Goal: Task Accomplishment & Management: Manage account settings

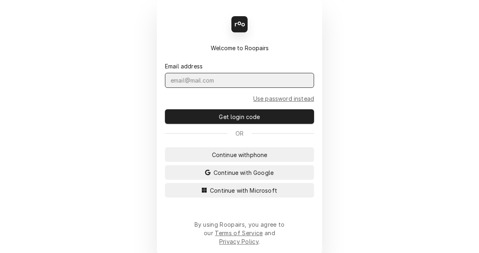
click at [276, 87] on input "Dynamic Content Wrapper" at bounding box center [239, 80] width 149 height 15
type input "kym.parson@csi1.com"
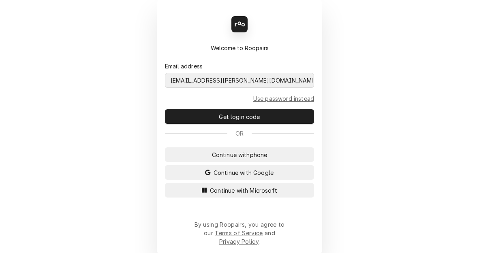
click at [165, 183] on button "Continue with Microsoft" at bounding box center [239, 190] width 149 height 15
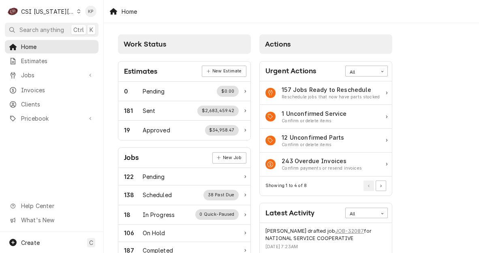
click at [77, 9] on div "Dynamic Content Wrapper" at bounding box center [79, 12] width 4 height 6
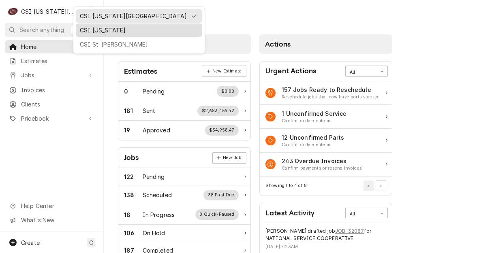
click at [98, 31] on div "CSI [US_STATE]" at bounding box center [139, 30] width 118 height 9
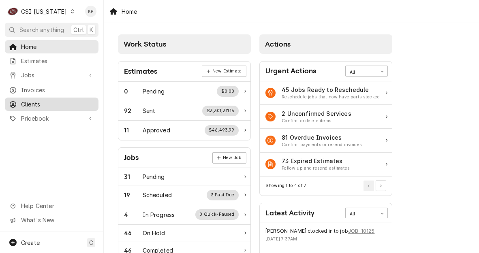
click at [34, 102] on span "Clients" at bounding box center [57, 104] width 73 height 9
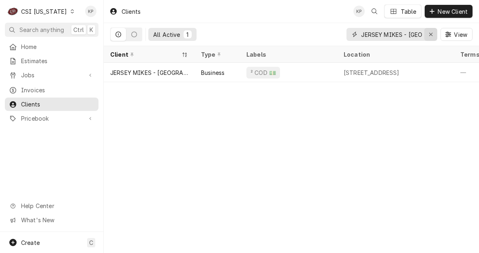
click at [429, 34] on icon "Erase input" at bounding box center [431, 35] width 4 height 6
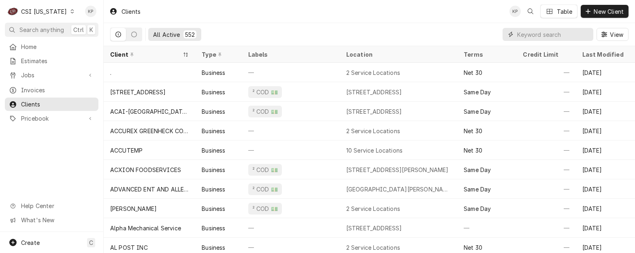
click at [478, 36] on input "Dynamic Content Wrapper" at bounding box center [553, 34] width 72 height 13
paste input "RIHOB EO LLC"
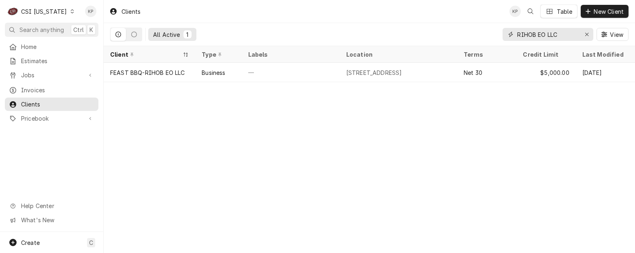
type input "RIHOB EO LLC"
click at [478, 32] on div "Erase input" at bounding box center [587, 34] width 8 height 8
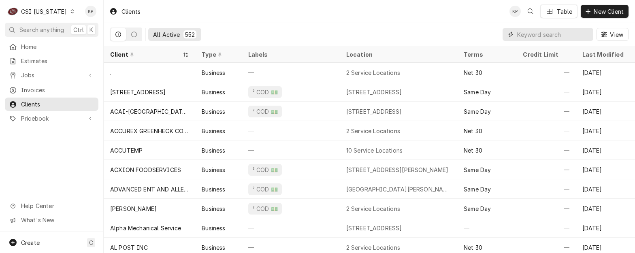
click at [478, 36] on input "Dynamic Content Wrapper" at bounding box center [553, 34] width 72 height 13
paste input "RIHOC LLC"
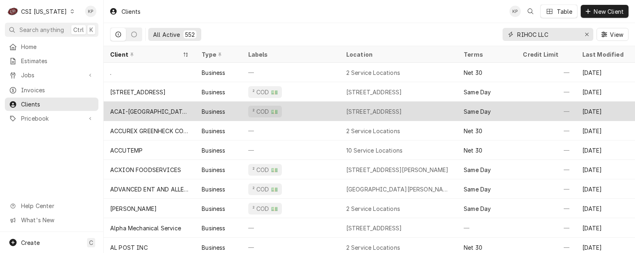
type input "RIHOC LLC"
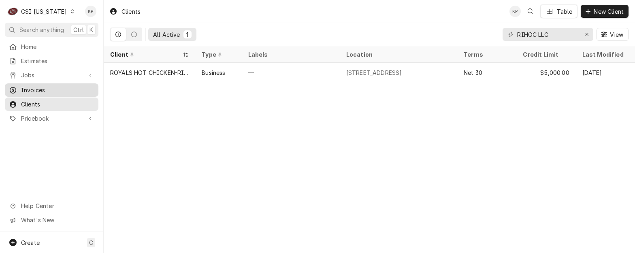
drag, startPoint x: 34, startPoint y: 87, endPoint x: 43, endPoint y: 85, distance: 9.7
click at [34, 87] on span "Invoices" at bounding box center [57, 90] width 73 height 9
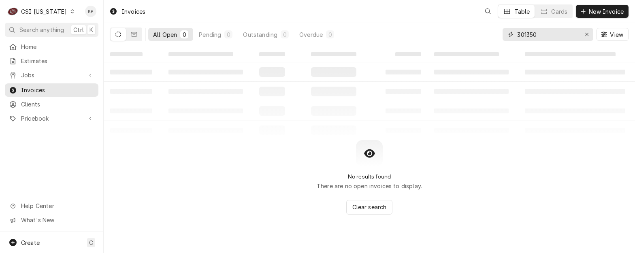
click at [586, 34] on icon "Erase input" at bounding box center [587, 35] width 4 height 6
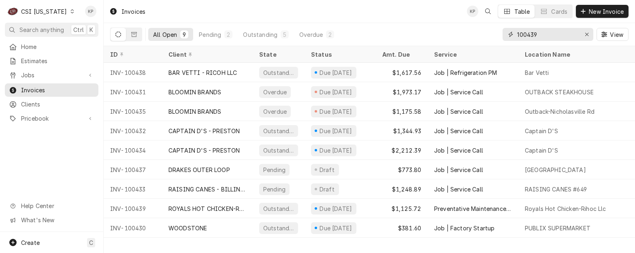
type input "100439"
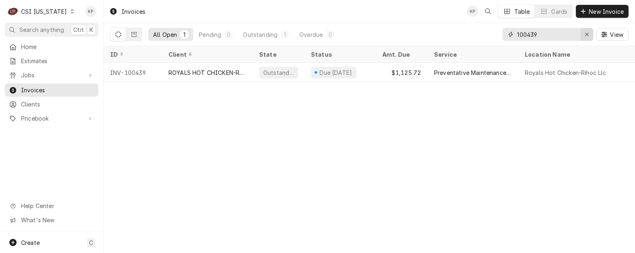
click at [587, 33] on icon "Erase input" at bounding box center [587, 35] width 4 height 6
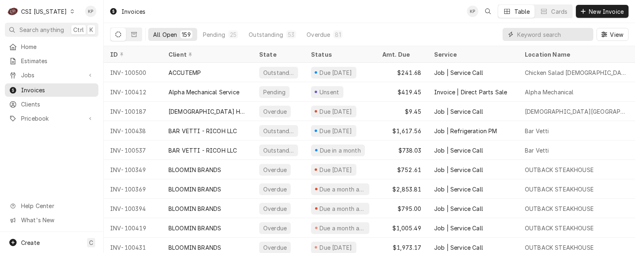
click at [522, 34] on input "Dynamic Content Wrapper" at bounding box center [553, 34] width 72 height 13
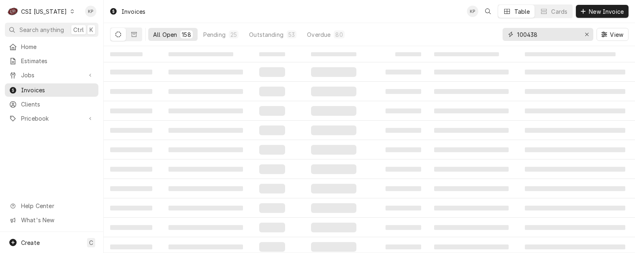
type input "100438"
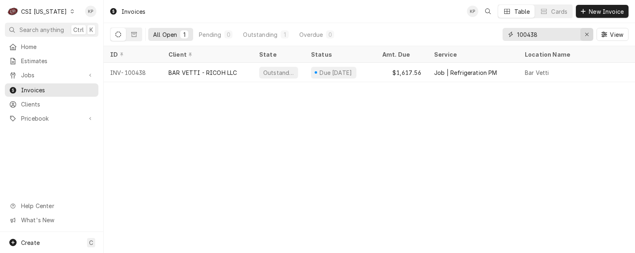
click at [589, 31] on div "Erase input" at bounding box center [587, 34] width 8 height 8
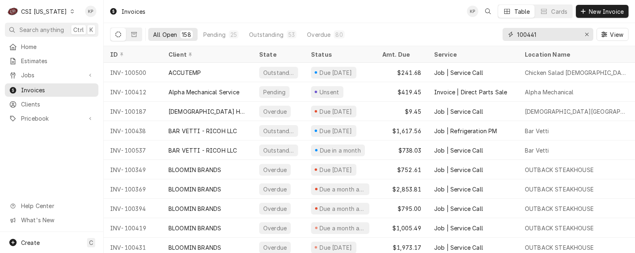
type input "100441"
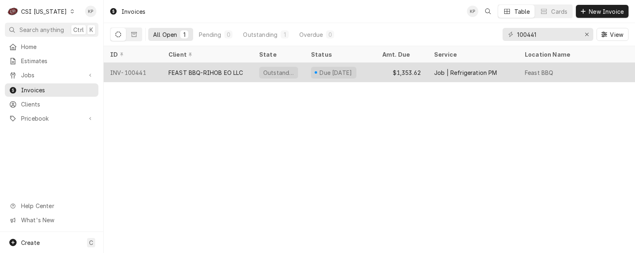
click at [220, 69] on div "FEAST BBQ-RIHOB EO LLC" at bounding box center [205, 72] width 75 height 9
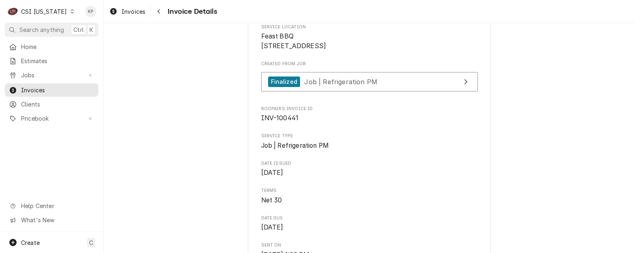
scroll to position [243, 0]
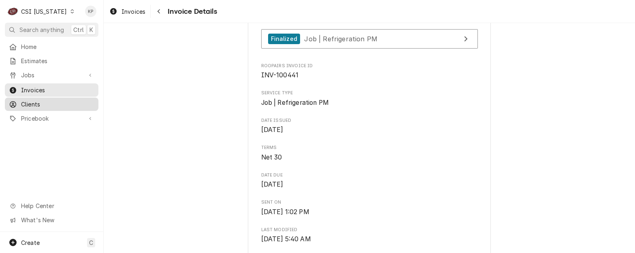
click at [37, 100] on span "Clients" at bounding box center [57, 104] width 73 height 9
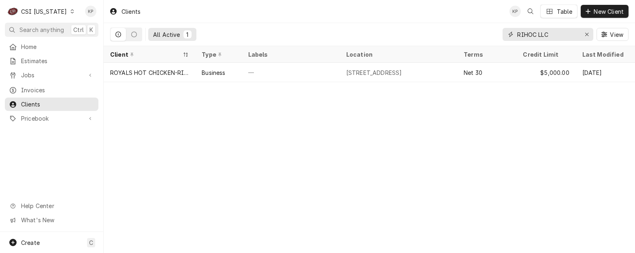
drag, startPoint x: 554, startPoint y: 35, endPoint x: 508, endPoint y: 36, distance: 46.2
click at [508, 36] on div "RIHOC LLC" at bounding box center [548, 34] width 91 height 13
type input "R"
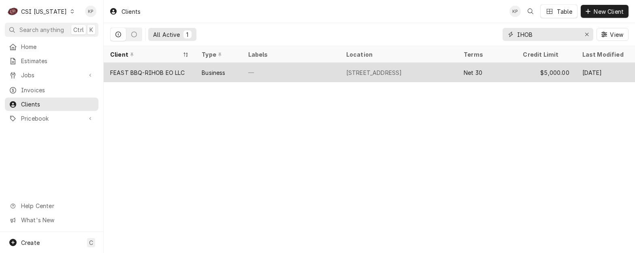
type input "IHOB"
click at [156, 74] on div "FEAST BBQ-RIHOB EO LLC" at bounding box center [147, 72] width 75 height 9
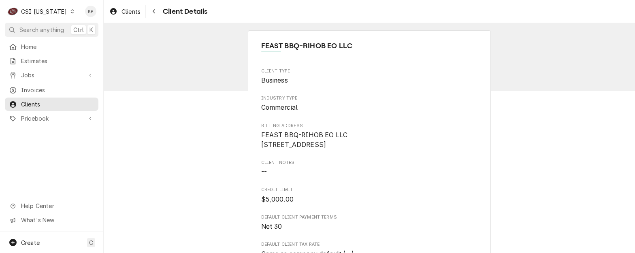
click at [172, 0] on html "C CSI Kentucky KP Search anything Ctrl K Home Estimates Jobs Jobs Job Series In…" at bounding box center [317, 126] width 635 height 253
click at [155, 0] on html "C CSI Kentucky KP Search anything Ctrl K Home Estimates Jobs Jobs Job Series In…" at bounding box center [317, 126] width 635 height 253
click at [158, 0] on html "C CSI Kentucky KP Search anything Ctrl K Home Estimates Jobs Jobs Job Series In…" at bounding box center [317, 126] width 635 height 253
click at [298, 149] on span "FEAST BBQ-RIHOB EO LLC 909 E Market St Suite 100 Louisville, KY 40206" at bounding box center [304, 139] width 87 height 17
click at [38, 100] on span "Clients" at bounding box center [57, 104] width 73 height 9
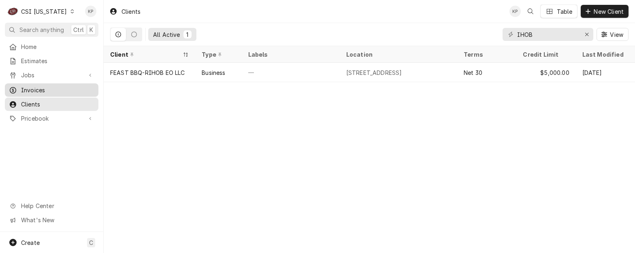
click at [32, 86] on span "Invoices" at bounding box center [57, 90] width 73 height 9
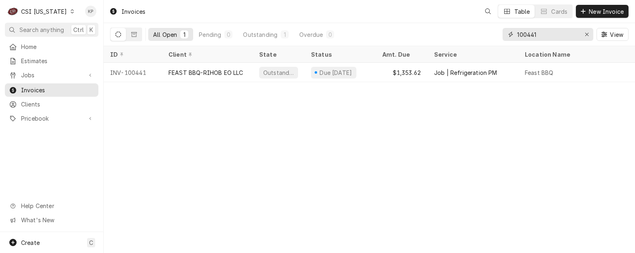
click at [586, 34] on icon "Erase input" at bounding box center [587, 35] width 4 height 6
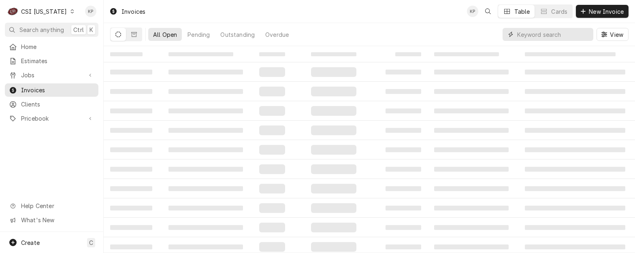
drag, startPoint x: 553, startPoint y: 34, endPoint x: 546, endPoint y: 35, distance: 6.5
click at [546, 35] on input "Dynamic Content Wrapper" at bounding box center [553, 34] width 72 height 13
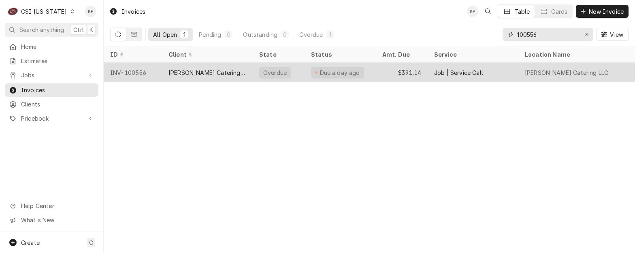
type input "100556"
click at [141, 71] on div "INV-100556" at bounding box center [133, 72] width 58 height 19
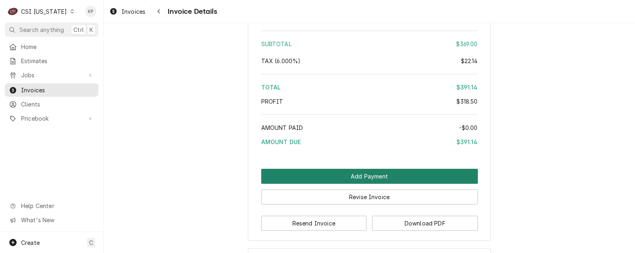
scroll to position [1596, 0]
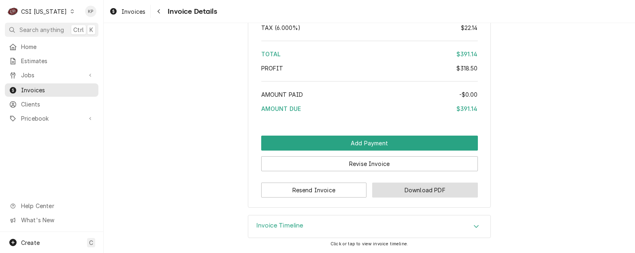
click at [413, 185] on button "Download PDF" at bounding box center [425, 190] width 106 height 15
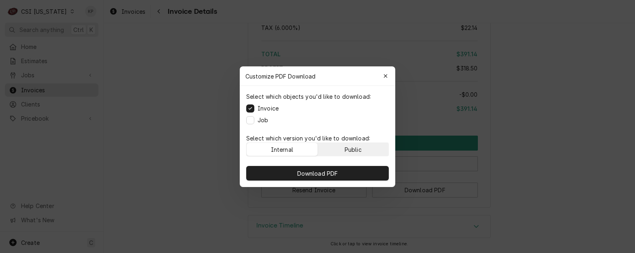
click at [367, 149] on button "Public" at bounding box center [353, 149] width 71 height 13
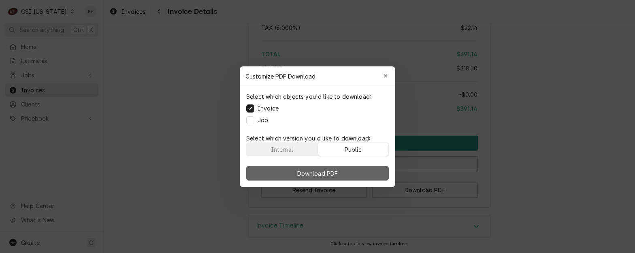
click at [370, 171] on button "Download PDF" at bounding box center [317, 173] width 143 height 15
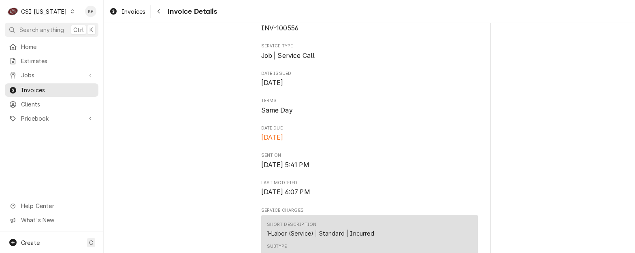
scroll to position [179, 0]
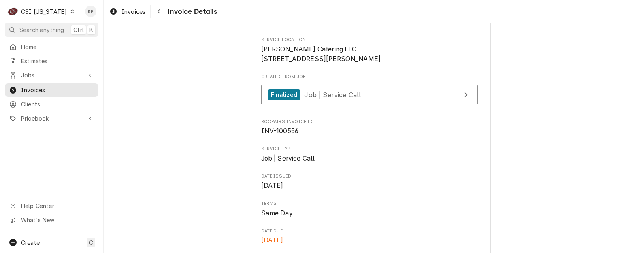
drag, startPoint x: 326, startPoint y: 66, endPoint x: 322, endPoint y: 67, distance: 4.1
click at [326, 64] on span "Ruth's Catering LLC 937 Phillips Ln Louisville, KY 40209" at bounding box center [369, 54] width 217 height 19
drag, startPoint x: 322, startPoint y: 67, endPoint x: 260, endPoint y: 68, distance: 62.8
click at [261, 64] on span "Ruth's Catering LLC 937 Phillips Ln Louisville, KY 40209" at bounding box center [369, 54] width 217 height 19
copy span "Ruth's Catering LLC"
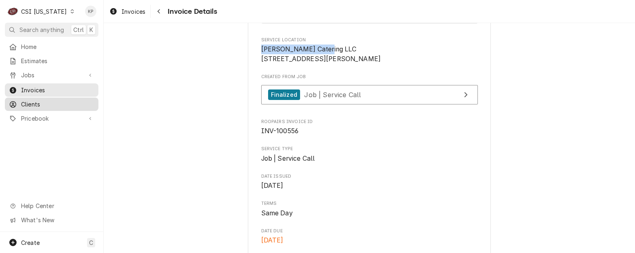
click at [38, 104] on span "Clients" at bounding box center [57, 104] width 73 height 9
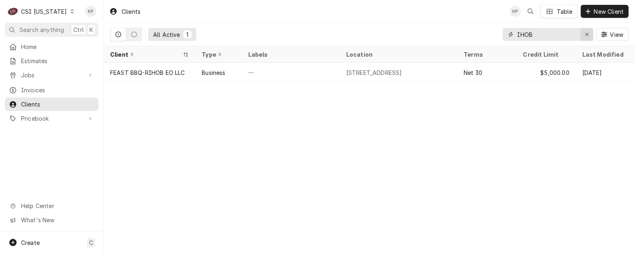
click at [585, 33] on icon "Erase input" at bounding box center [586, 34] width 3 height 3
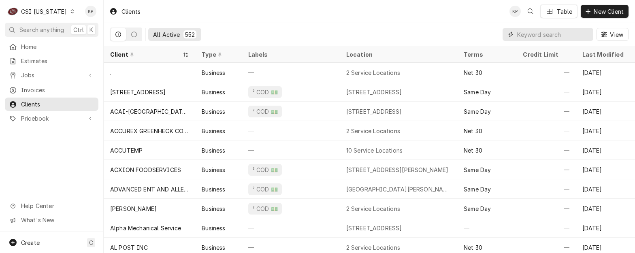
paste input "[PERSON_NAME] Catering LLC"
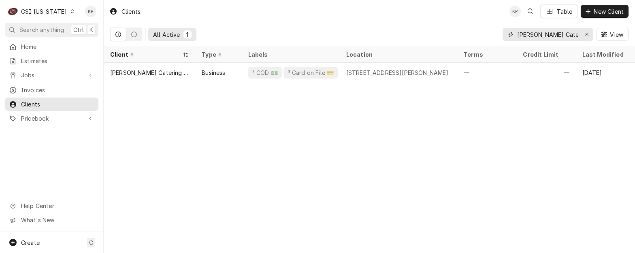
type input "[PERSON_NAME] Catering LLC"
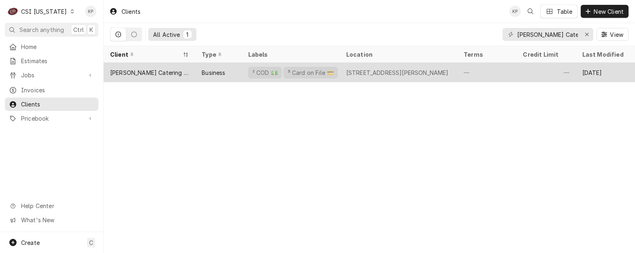
click at [149, 73] on div "[PERSON_NAME] Catering LLC" at bounding box center [149, 72] width 79 height 9
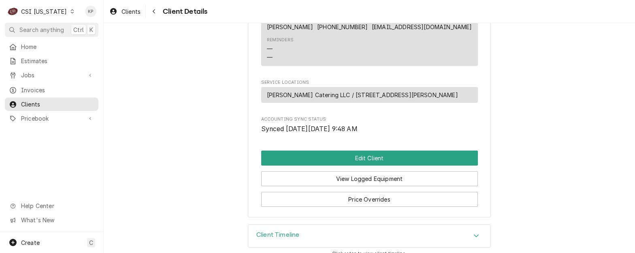
scroll to position [406, 0]
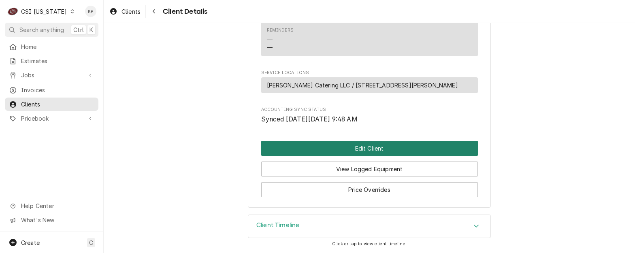
click at [333, 147] on button "Edit Client" at bounding box center [369, 148] width 217 height 15
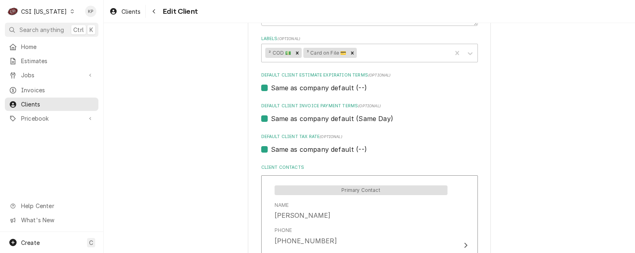
scroll to position [486, 0]
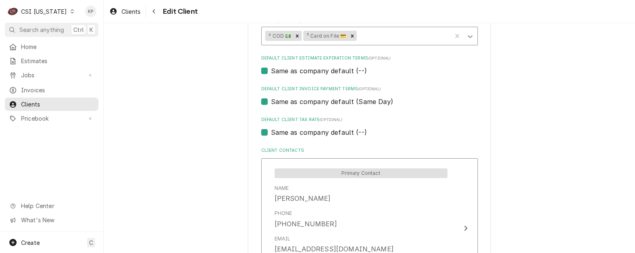
click at [468, 37] on icon "Labels" at bounding box center [470, 36] width 5 height 3
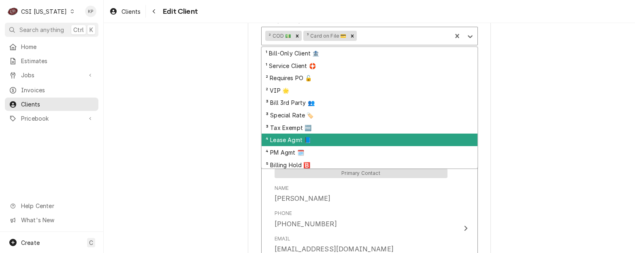
scroll to position [2, 0]
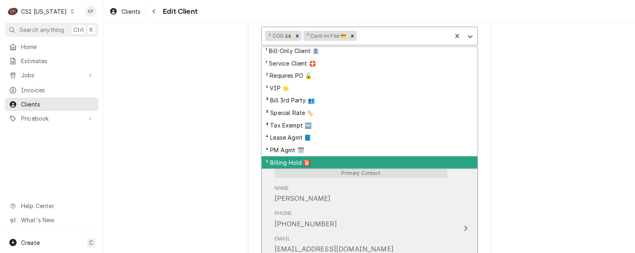
click at [302, 161] on div "⁵ Billing Hold 🅱️" at bounding box center [370, 162] width 216 height 13
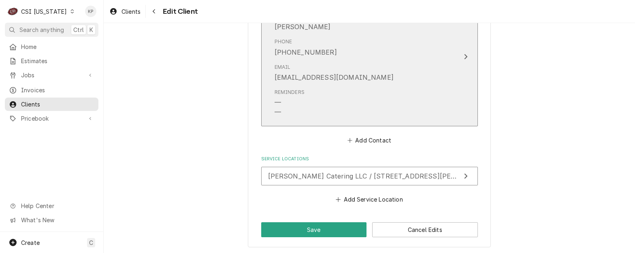
scroll to position [659, 0]
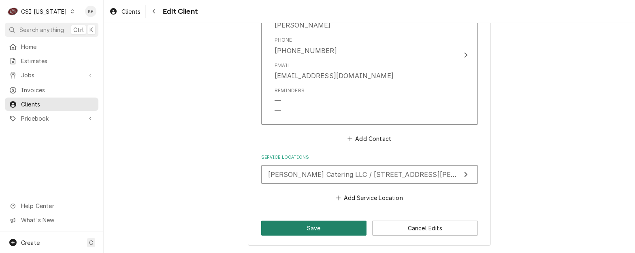
click at [318, 225] on button "Save" at bounding box center [314, 228] width 106 height 15
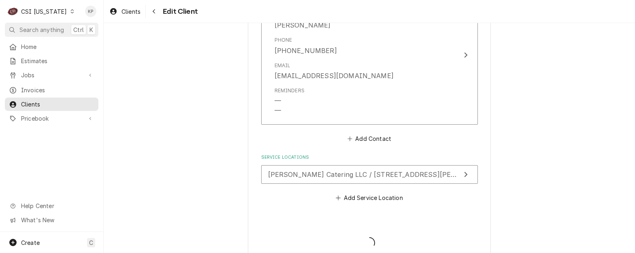
type textarea "x"
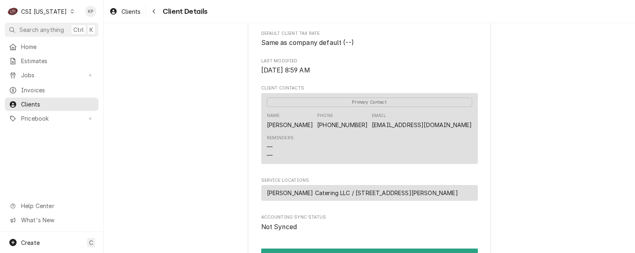
scroll to position [324, 0]
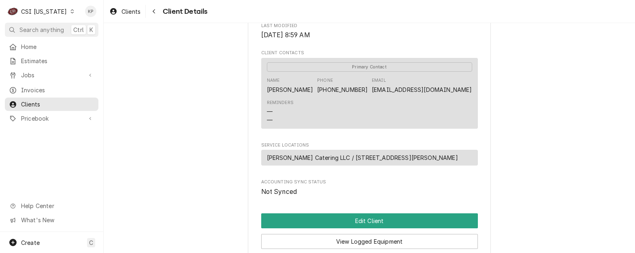
drag, startPoint x: 399, startPoint y: 99, endPoint x: 467, endPoint y: 100, distance: 68.5
click at [467, 96] on div "Name Igor Guryashkin Phone (917) 392-8374 Email I.guryashkin@gmail.com" at bounding box center [369, 86] width 205 height 22
copy link "I.guryashkin@gmail.com"
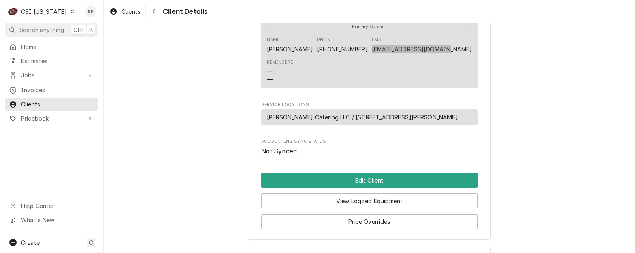
scroll to position [406, 0]
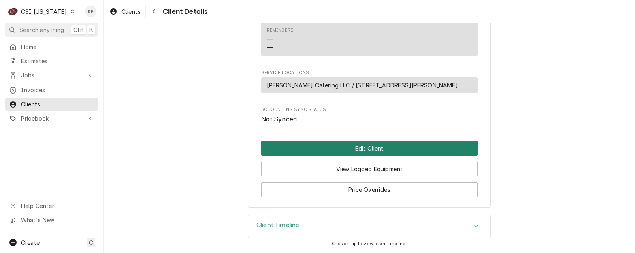
click at [331, 147] on button "Edit Client" at bounding box center [369, 148] width 217 height 15
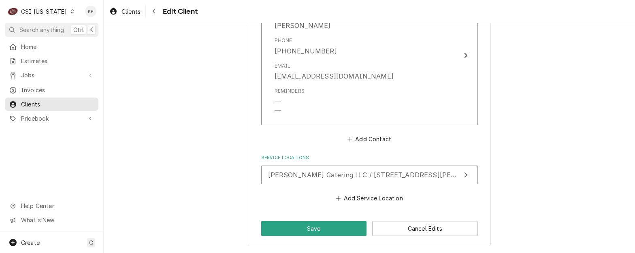
scroll to position [659, 0]
click at [317, 226] on button "Save" at bounding box center [314, 228] width 106 height 15
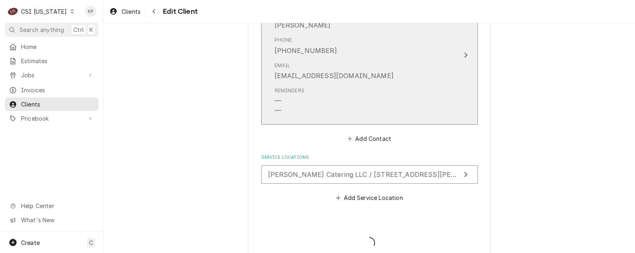
type textarea "x"
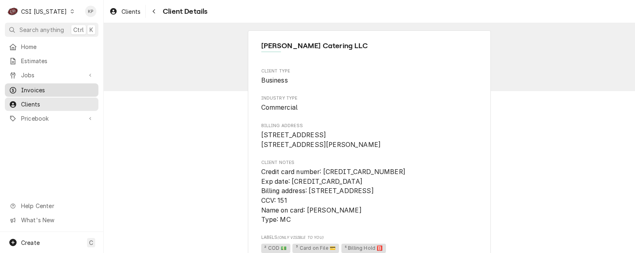
click at [33, 86] on span "Invoices" at bounding box center [57, 90] width 73 height 9
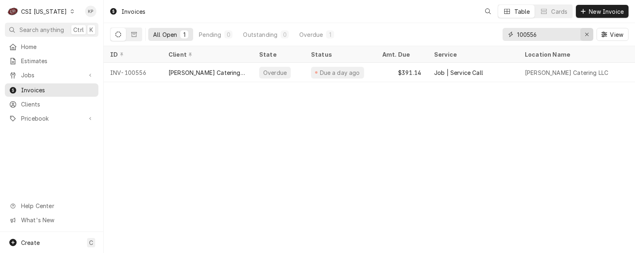
click at [588, 30] on button "Erase input" at bounding box center [586, 34] width 13 height 13
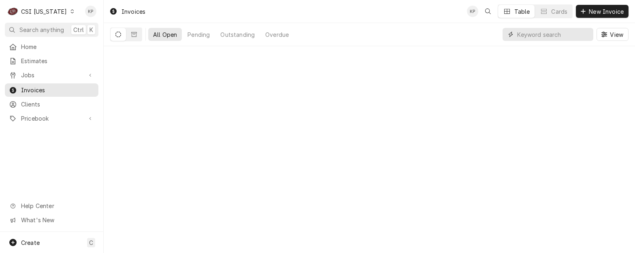
click at [564, 34] on input "Dynamic Content Wrapper" at bounding box center [553, 34] width 72 height 13
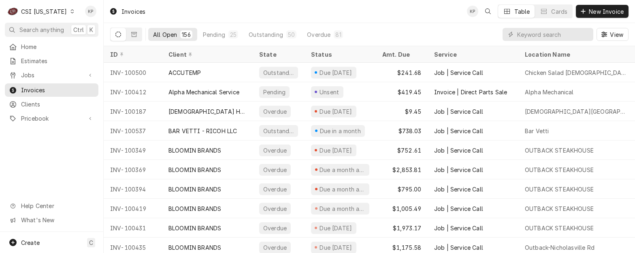
click at [69, 9] on div "Dynamic Content Wrapper" at bounding box center [72, 12] width 6 height 6
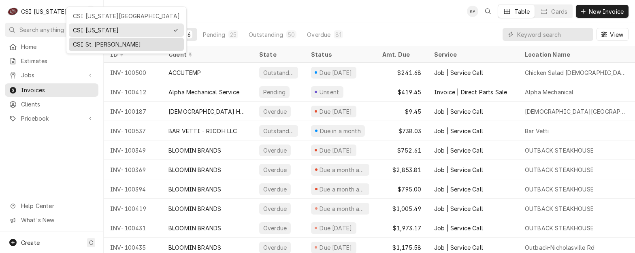
click at [88, 46] on div "CSI St. [PERSON_NAME]" at bounding box center [126, 44] width 107 height 9
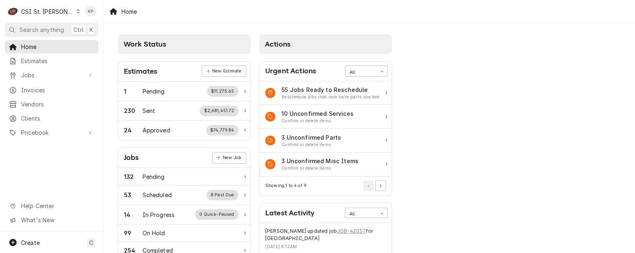
click at [77, 10] on icon "Dynamic Content Wrapper" at bounding box center [78, 11] width 3 height 4
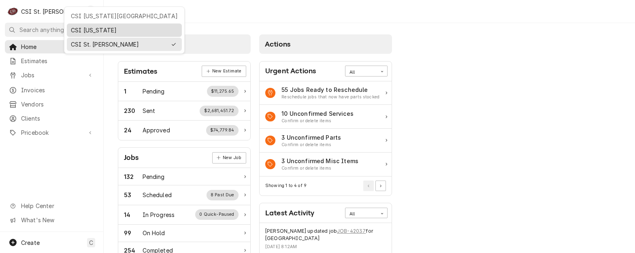
click at [79, 27] on div "CSI [US_STATE]" at bounding box center [124, 30] width 107 height 9
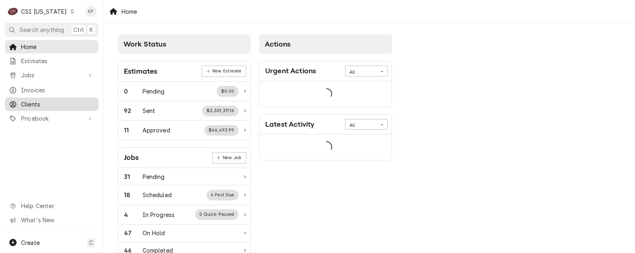
click at [29, 100] on span "Clients" at bounding box center [57, 104] width 73 height 9
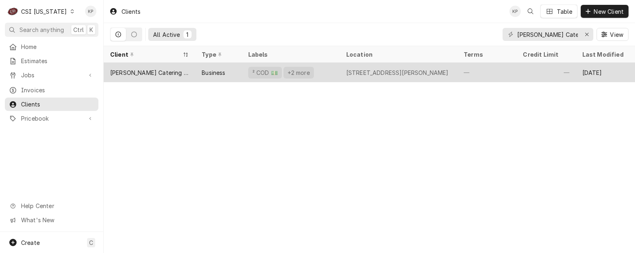
click at [129, 70] on div "[PERSON_NAME] Catering LLC" at bounding box center [149, 72] width 79 height 9
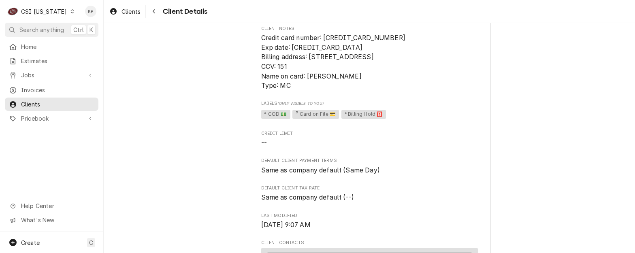
scroll to position [122, 0]
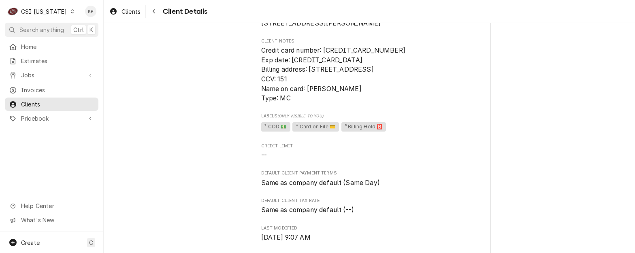
drag, startPoint x: 397, startPoint y: 62, endPoint x: 392, endPoint y: 58, distance: 6.2
click at [397, 62] on span "Credit card number: 5582 0485 1605 9932 Exp date: 04/2028 Billing address: 1601…" at bounding box center [369, 75] width 217 height 58
click at [386, 60] on span "Credit card number: 5582 0485 1605 9932 Exp date: 04/2028 Billing address: 1601…" at bounding box center [333, 74] width 144 height 55
drag, startPoint x: 391, startPoint y: 60, endPoint x: 322, endPoint y: 59, distance: 68.9
click at [322, 59] on span "Credit card number: 5582 0485 1605 9932 Exp date: 04/2028 Billing address: 1601…" at bounding box center [369, 75] width 217 height 58
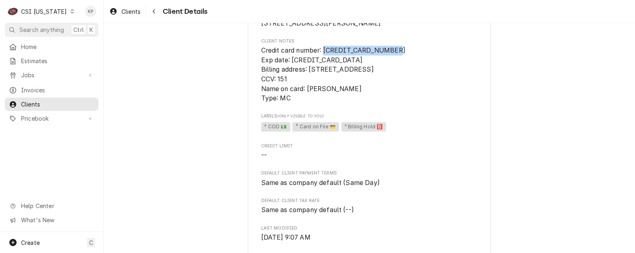
copy span "5582 0485 1605 9932"
drag, startPoint x: 390, startPoint y: 104, endPoint x: 377, endPoint y: 100, distance: 13.8
click at [390, 103] on span "Credit card number: 5582 0485 1605 9932 Exp date: 04/2028 Billing address: 1601…" at bounding box center [369, 75] width 217 height 58
click at [356, 103] on span "Credit card number: 5582 0485 1605 9932 Exp date: 04/2028 Billing address: 1601…" at bounding box center [369, 75] width 217 height 58
drag, startPoint x: 305, startPoint y: 96, endPoint x: 355, endPoint y: 97, distance: 49.8
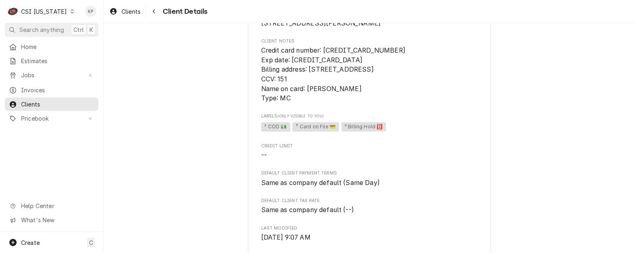
click at [355, 97] on span "Credit card number: 5582 0485 1605 9932 Exp date: 04/2028 Billing address: 1601…" at bounding box center [369, 75] width 217 height 58
drag, startPoint x: 355, startPoint y: 97, endPoint x: 348, endPoint y: 98, distance: 6.9
copy span "Igor Gurkashkin"
drag, startPoint x: 408, startPoint y: 158, endPoint x: 406, endPoint y: 154, distance: 4.5
click at [408, 149] on span "Credit Limit" at bounding box center [369, 146] width 217 height 6
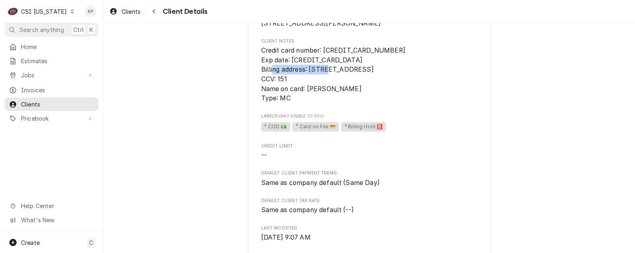
drag, startPoint x: 308, startPoint y: 79, endPoint x: 366, endPoint y: 80, distance: 57.9
click at [366, 80] on span "Credit card number: 5582 0485 1605 9932 Exp date: 04/2028 Billing address: 1601…" at bounding box center [333, 74] width 144 height 55
copy span "1601 Rosewood Ave"
click at [437, 103] on span "Credit card number: 5582 0485 1605 9932 Exp date: 04/2028 Billing address: 1601…" at bounding box center [369, 75] width 217 height 58
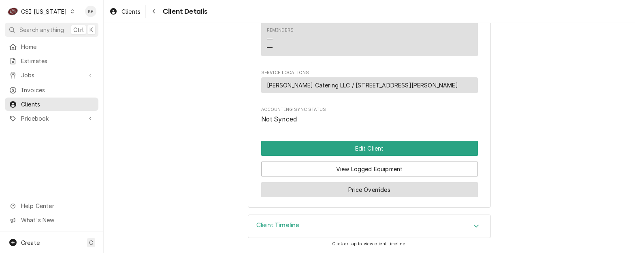
scroll to position [406, 0]
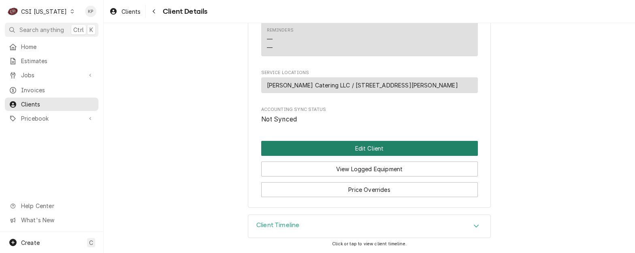
click at [290, 149] on button "Edit Client" at bounding box center [369, 148] width 217 height 15
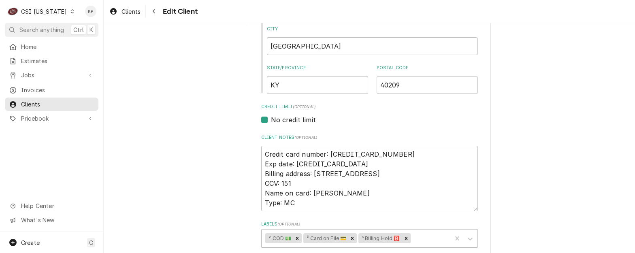
scroll to position [405, 0]
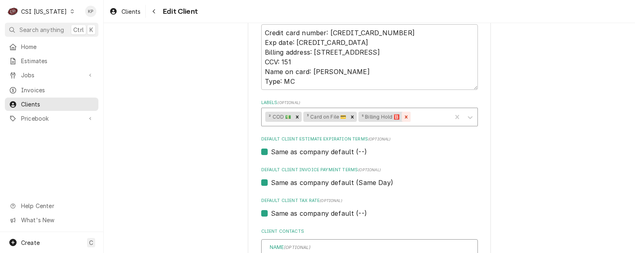
click at [405, 117] on icon "Remove ⁵ Billing Hold 🅱️" at bounding box center [406, 116] width 3 height 3
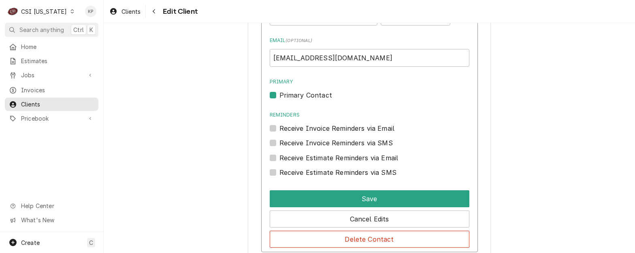
scroll to position [823, 0]
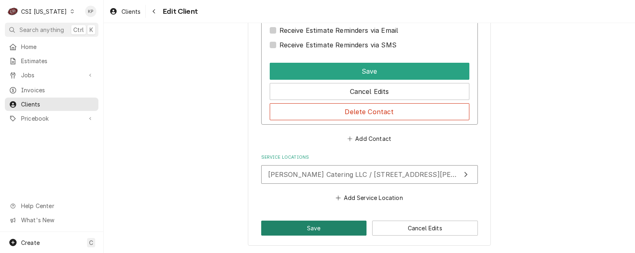
click at [343, 229] on button "Save" at bounding box center [314, 228] width 106 height 15
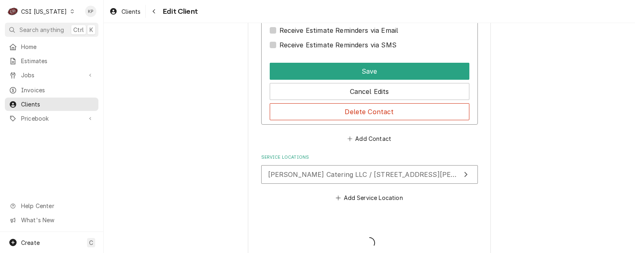
type textarea "x"
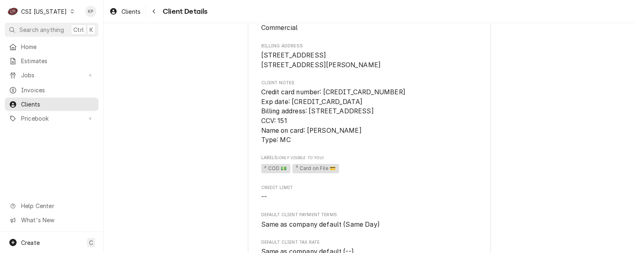
scroll to position [81, 0]
drag, startPoint x: 126, startPoint y: 11, endPoint x: 133, endPoint y: 16, distance: 8.1
click at [126, 11] on span "Clients" at bounding box center [131, 11] width 19 height 9
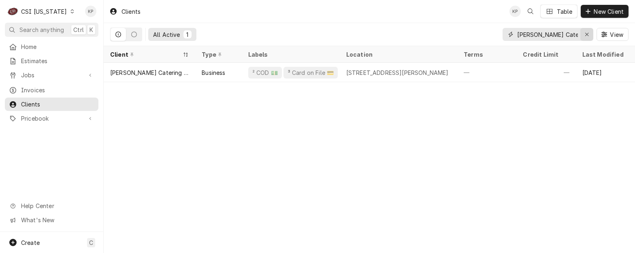
click at [586, 34] on icon "Erase input" at bounding box center [587, 35] width 4 height 6
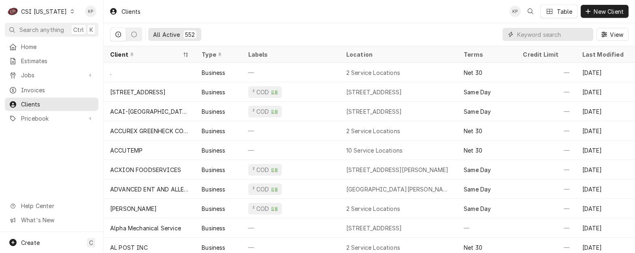
paste input "EIC Technology"
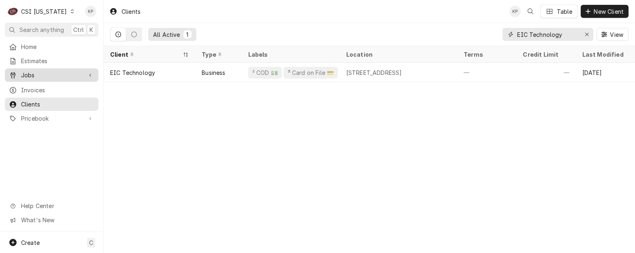
type input "EIC Technology"
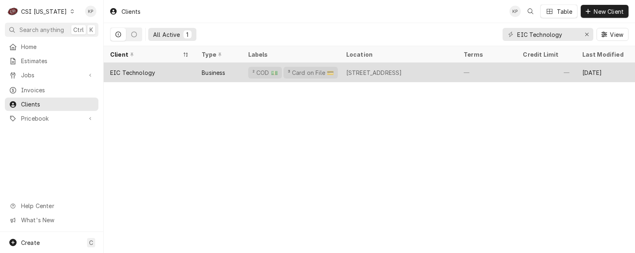
click at [134, 71] on div "EIC Technology" at bounding box center [132, 72] width 45 height 9
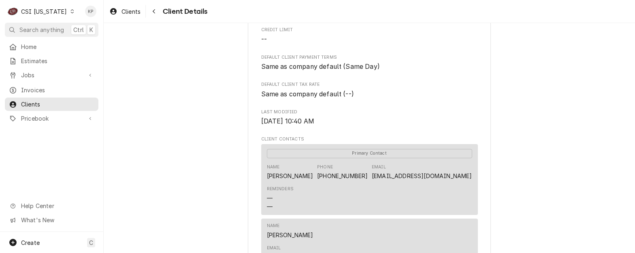
scroll to position [243, 0]
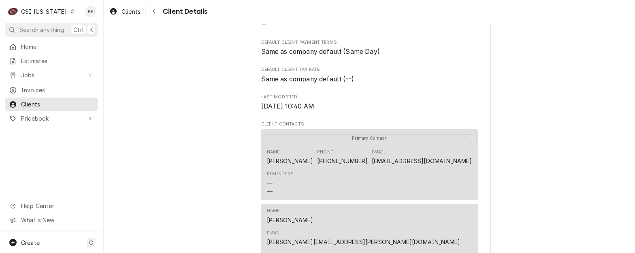
drag, startPoint x: 501, startPoint y: 162, endPoint x: 476, endPoint y: 174, distance: 27.5
click at [501, 162] on div "EIC Technology Client Type Business Industry Type Commercial Billing Address [S…" at bounding box center [369, 110] width 531 height 660
drag, startPoint x: 471, startPoint y: 171, endPoint x: 416, endPoint y: 174, distance: 54.8
click at [416, 174] on div "Primary Contact Name [PERSON_NAME] Phone [PHONE_NUMBER] Email [EMAIL_ADDRESS][D…" at bounding box center [369, 164] width 217 height 71
drag, startPoint x: 416, startPoint y: 174, endPoint x: 420, endPoint y: 173, distance: 4.7
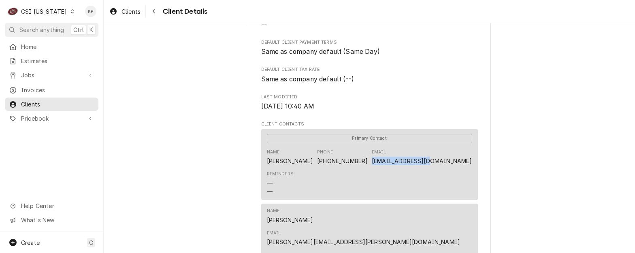
copy link "[EMAIL_ADDRESS][DOMAIN_NAME]"
click at [433, 100] on span "Last Modified" at bounding box center [369, 97] width 217 height 6
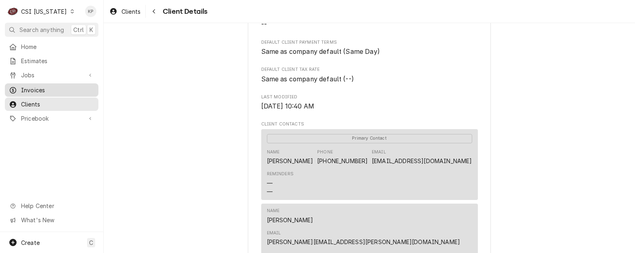
click at [33, 88] on span "Invoices" at bounding box center [57, 90] width 73 height 9
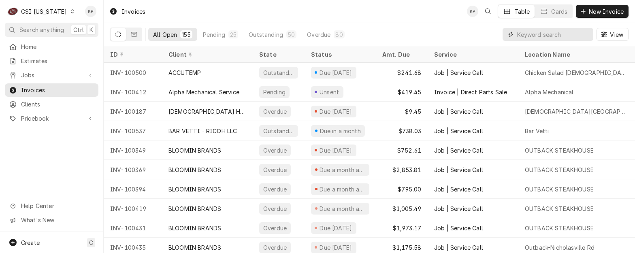
paste input "Good morning, I hope this email finds you well. We are following up on the atta…"
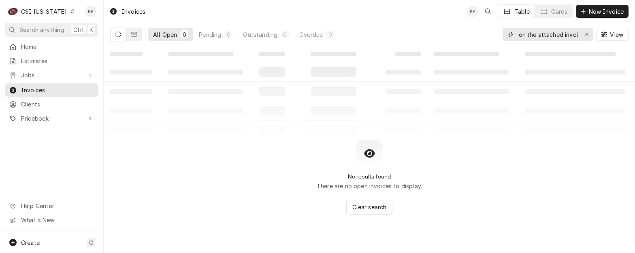
scroll to position [0, 190]
type input "Good morning, I hope this email finds you well. We are following up on the atta…"
drag, startPoint x: 581, startPoint y: 36, endPoint x: 353, endPoint y: 29, distance: 227.7
click at [353, 30] on div "All Open 0 Pending 0 Outstanding 0 Overdue 0 Good morning, I hope this email fi…" at bounding box center [369, 34] width 518 height 23
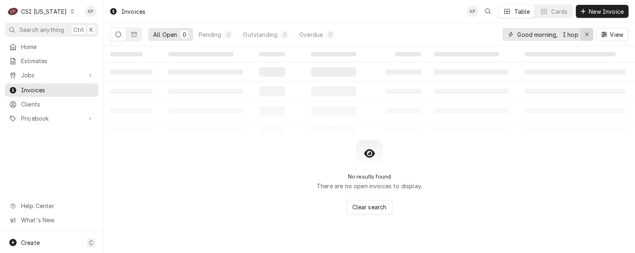
click at [588, 35] on icon "Erase input" at bounding box center [587, 35] width 4 height 6
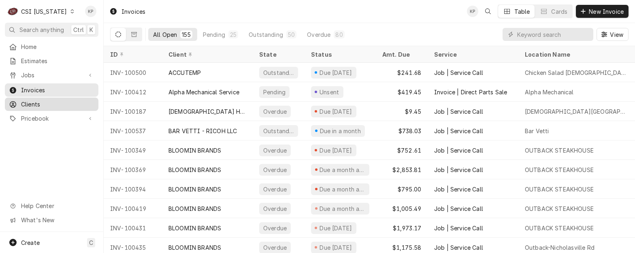
click at [36, 104] on span "Clients" at bounding box center [57, 104] width 73 height 9
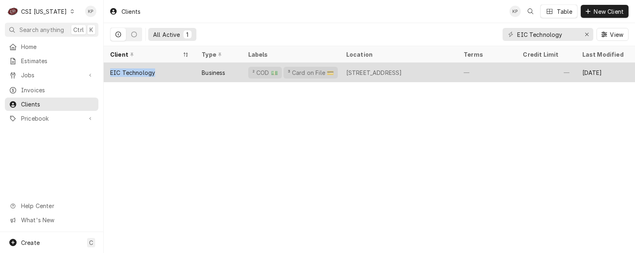
drag, startPoint x: 126, startPoint y: 70, endPoint x: 106, endPoint y: 70, distance: 20.7
click at [106, 70] on div "EIC Technology" at bounding box center [150, 72] width 92 height 19
drag, startPoint x: 106, startPoint y: 70, endPoint x: 132, endPoint y: 72, distance: 25.9
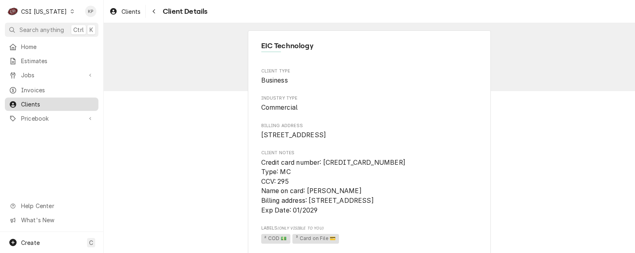
click at [73, 100] on span "Clients" at bounding box center [57, 104] width 73 height 9
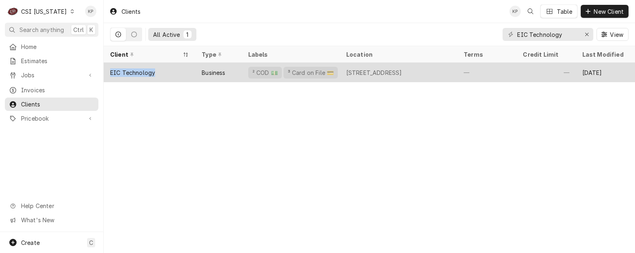
drag, startPoint x: 156, startPoint y: 71, endPoint x: 110, endPoint y: 70, distance: 46.2
click at [110, 70] on div "EIC Technology" at bounding box center [150, 72] width 92 height 19
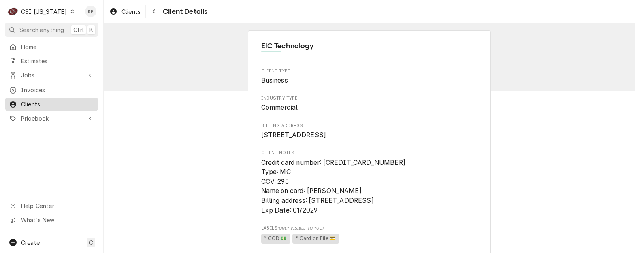
drag, startPoint x: 0, startPoint y: 0, endPoint x: 54, endPoint y: 98, distance: 112.2
click at [54, 100] on span "Clients" at bounding box center [57, 104] width 73 height 9
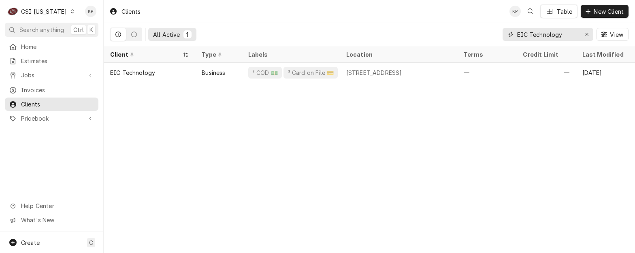
drag, startPoint x: 563, startPoint y: 33, endPoint x: 503, endPoint y: 33, distance: 59.9
click at [503, 33] on div "EIC Technology" at bounding box center [548, 34] width 91 height 13
click at [36, 86] on span "Invoices" at bounding box center [57, 90] width 73 height 9
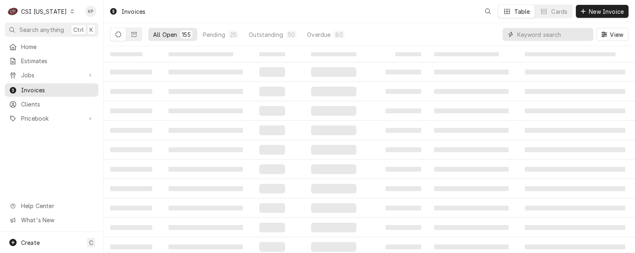
click at [526, 36] on input "Dynamic Content Wrapper" at bounding box center [553, 34] width 72 height 13
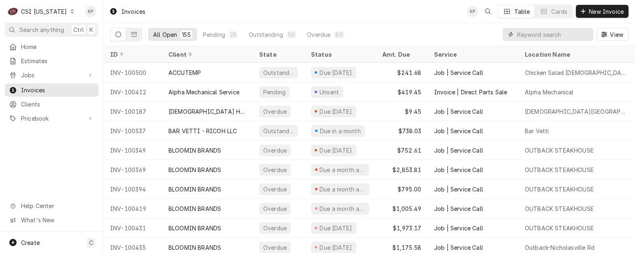
paste input "EIC Technology"
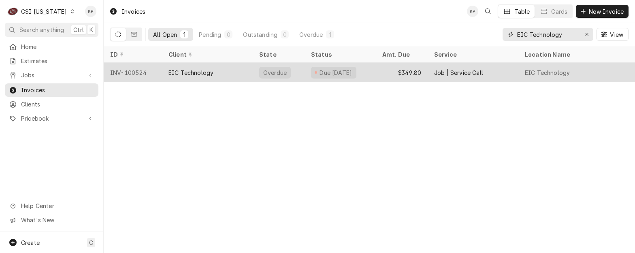
type input "EIC Technology"
click at [126, 73] on div "INV-100524" at bounding box center [133, 72] width 58 height 19
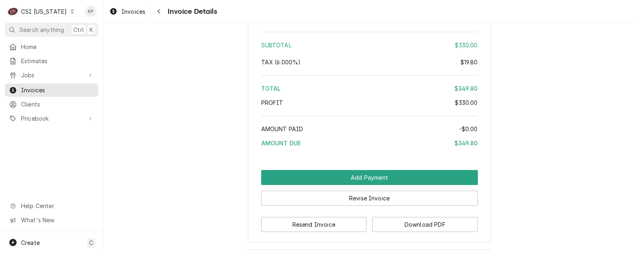
scroll to position [1413, 0]
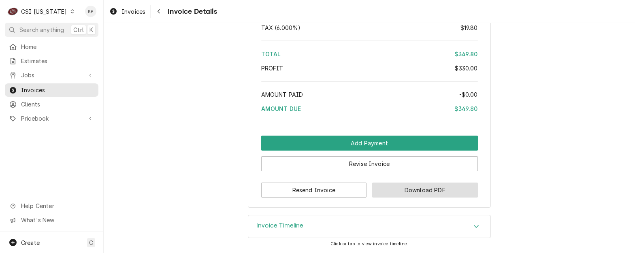
click at [382, 188] on button "Download PDF" at bounding box center [425, 190] width 106 height 15
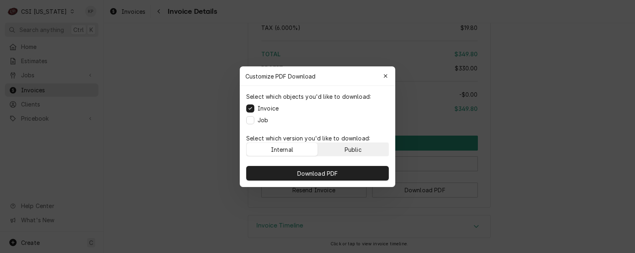
click at [369, 151] on button "Public" at bounding box center [353, 149] width 71 height 13
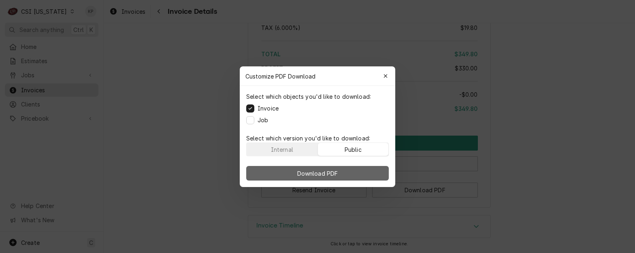
click at [365, 176] on button "Download PDF" at bounding box center [317, 173] width 143 height 15
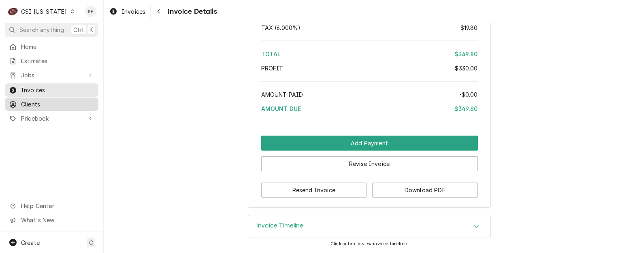
drag, startPoint x: 30, startPoint y: 98, endPoint x: 44, endPoint y: 101, distance: 14.0
click at [30, 100] on span "Clients" at bounding box center [57, 104] width 73 height 9
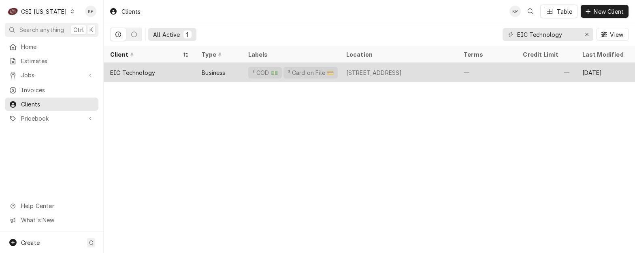
click at [132, 72] on div "EIC Technology" at bounding box center [132, 72] width 45 height 9
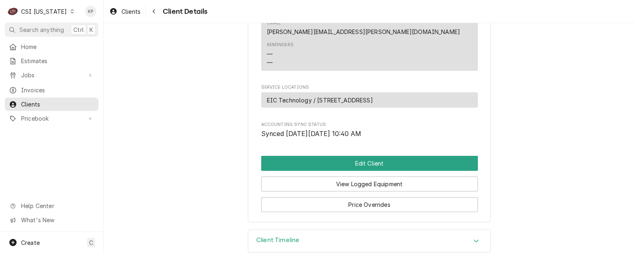
scroll to position [455, 0]
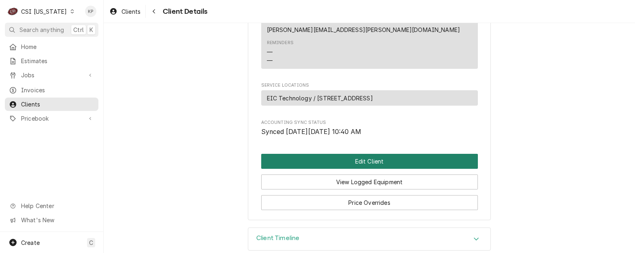
click at [367, 154] on button "Edit Client" at bounding box center [369, 161] width 217 height 15
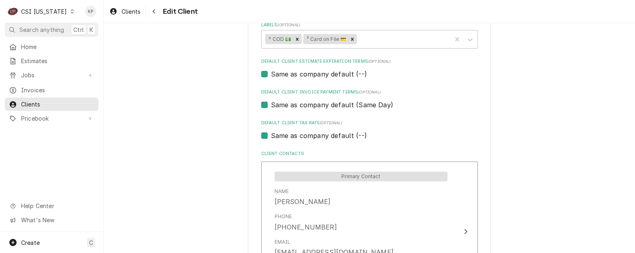
scroll to position [422, 0]
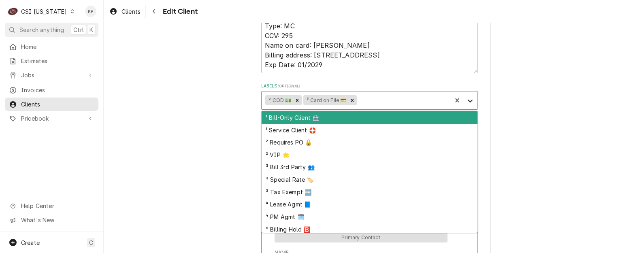
click at [467, 100] on icon "Labels" at bounding box center [470, 101] width 8 height 8
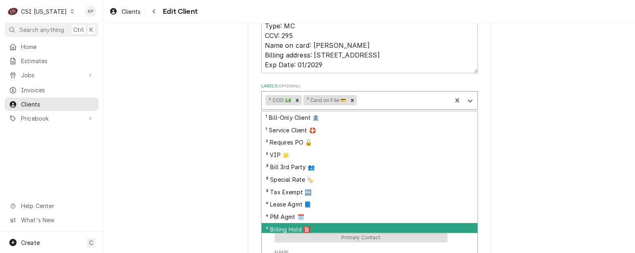
click at [272, 226] on div "⁵ Billing Hold 🅱️" at bounding box center [370, 229] width 216 height 13
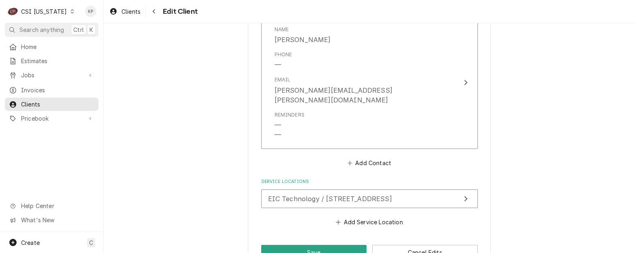
scroll to position [786, 0]
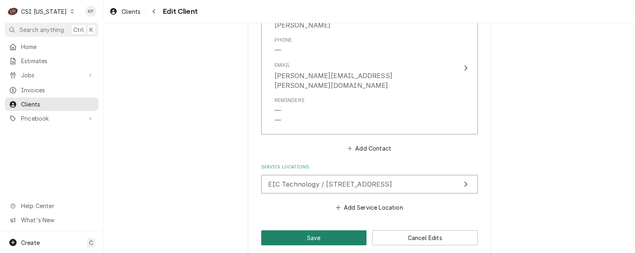
click at [309, 230] on button "Save" at bounding box center [314, 237] width 106 height 15
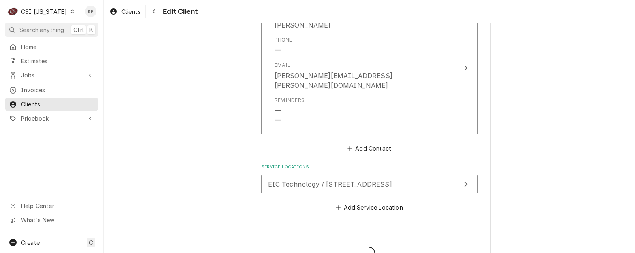
type textarea "x"
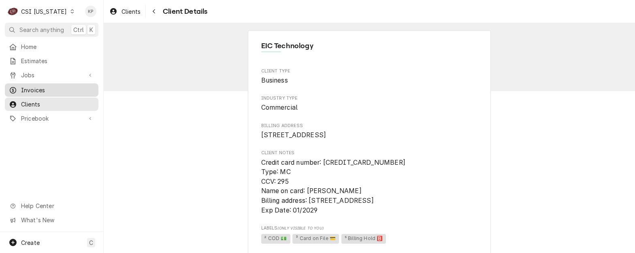
click at [34, 88] on span "Invoices" at bounding box center [57, 90] width 73 height 9
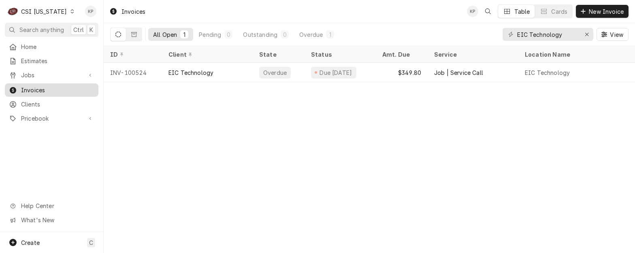
click at [28, 86] on span "Invoices" at bounding box center [57, 90] width 73 height 9
click at [586, 33] on icon "Erase input" at bounding box center [587, 35] width 4 height 6
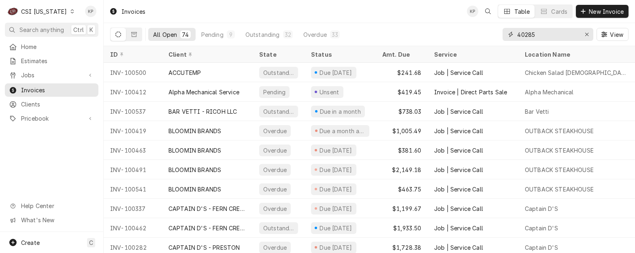
type input "402851"
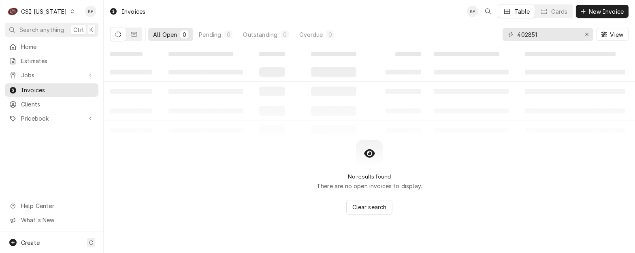
click at [115, 36] on button "Dynamic Content Wrapper" at bounding box center [118, 34] width 15 height 13
click at [132, 34] on button "Dynamic Content Wrapper" at bounding box center [133, 34] width 15 height 13
click at [70, 11] on icon "Dynamic Content Wrapper" at bounding box center [72, 11] width 4 height 4
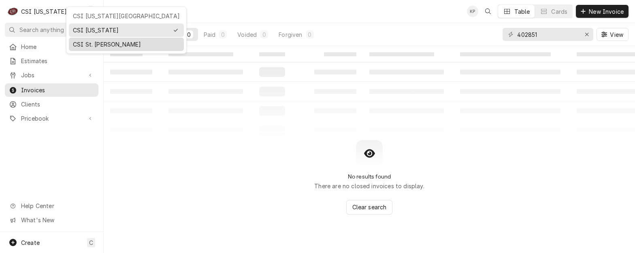
click at [78, 43] on div "CSI St. [PERSON_NAME]" at bounding box center [126, 44] width 107 height 9
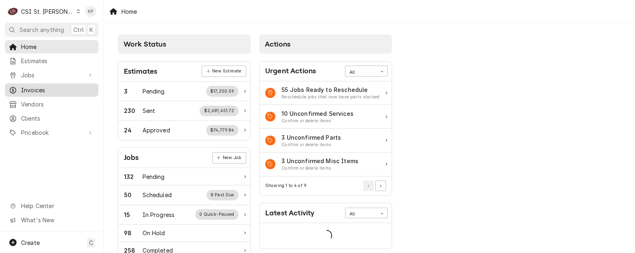
click at [34, 87] on span "Invoices" at bounding box center [57, 90] width 73 height 9
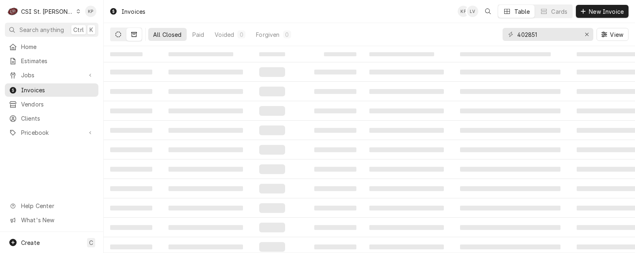
click at [117, 32] on icon "Dynamic Content Wrapper" at bounding box center [118, 35] width 6 height 6
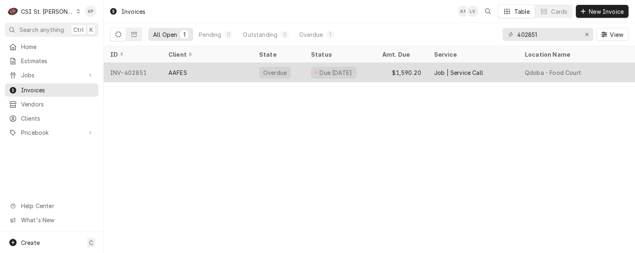
click at [132, 70] on div "INV-402851" at bounding box center [133, 72] width 58 height 19
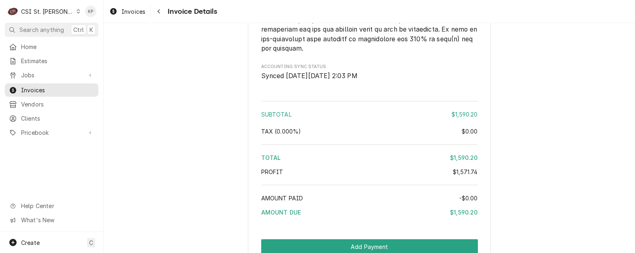
scroll to position [1669, 0]
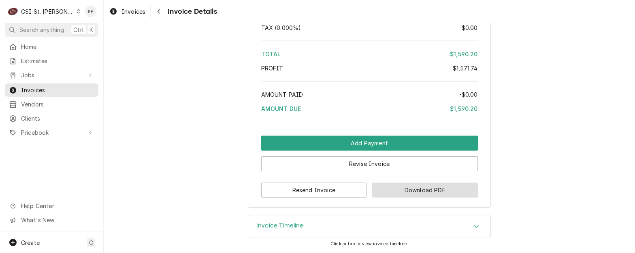
click at [394, 194] on button "Download PDF" at bounding box center [425, 190] width 106 height 15
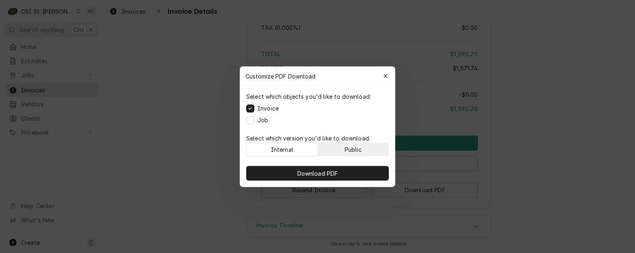
click at [354, 147] on div "Public" at bounding box center [353, 149] width 17 height 9
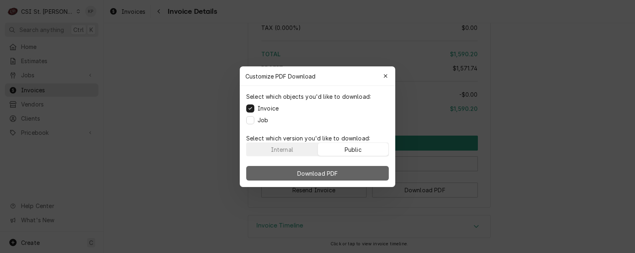
click at [350, 172] on button "Download PDF" at bounding box center [317, 173] width 143 height 15
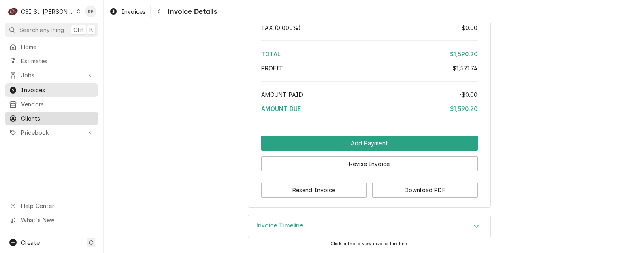
click at [39, 115] on span "Clients" at bounding box center [57, 118] width 73 height 9
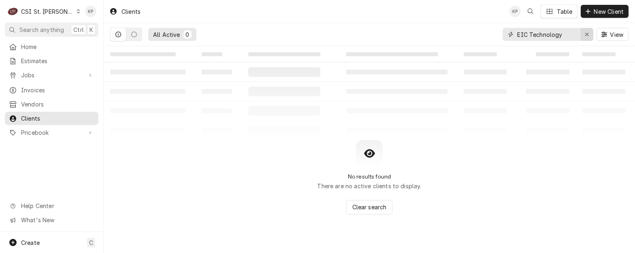
click at [585, 35] on icon "Erase input" at bounding box center [587, 35] width 4 height 6
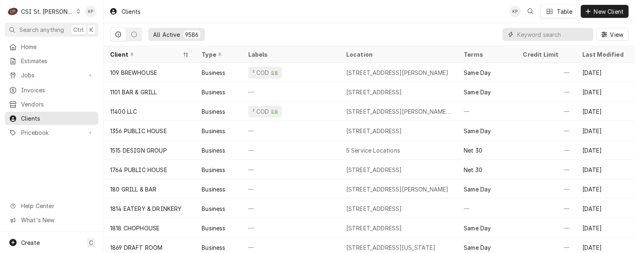
paste input "AAFES"
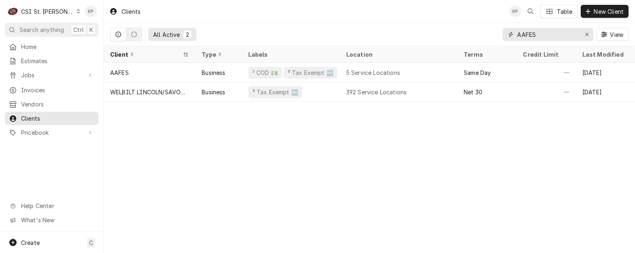
type input "AAFES"
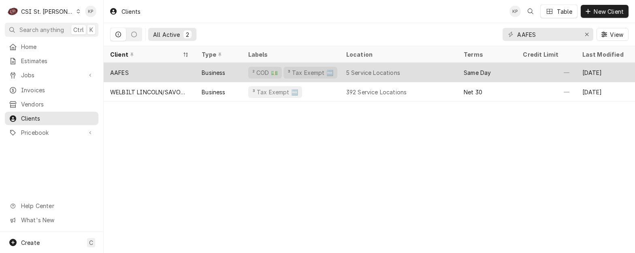
click at [134, 73] on div "AAFES" at bounding box center [150, 72] width 92 height 19
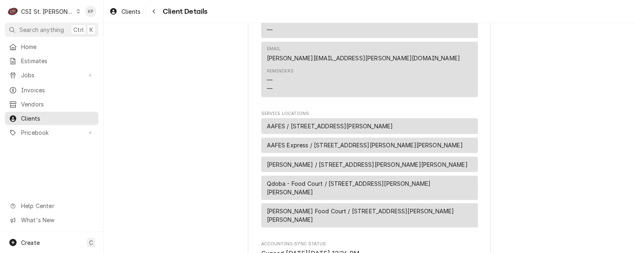
scroll to position [522, 0]
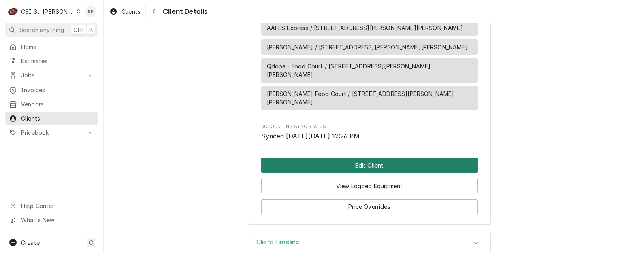
click at [282, 158] on button "Edit Client" at bounding box center [369, 165] width 217 height 15
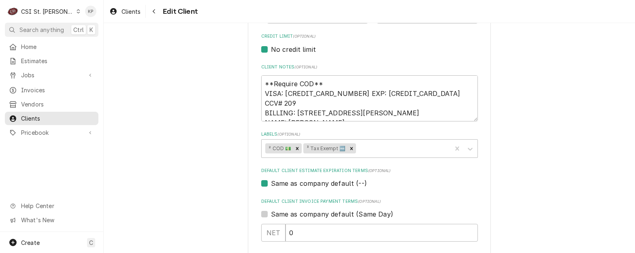
scroll to position [365, 0]
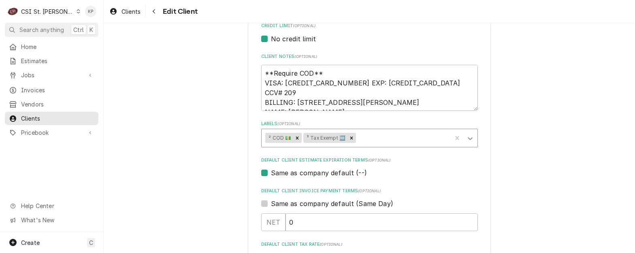
click at [470, 138] on icon "Labels" at bounding box center [470, 138] width 8 height 8
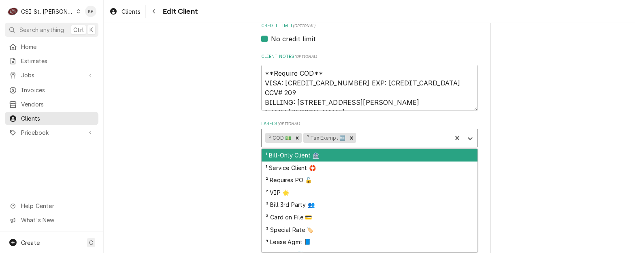
scroll to position [21, 0]
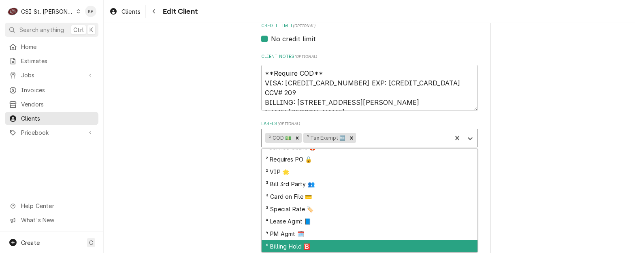
click at [296, 245] on div "⁵ Billing Hold 🅱️" at bounding box center [370, 246] width 216 height 13
type textarea "x"
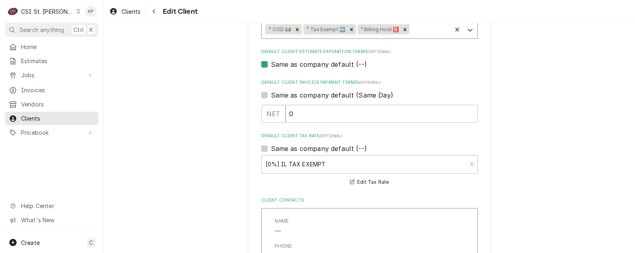
scroll to position [486, 0]
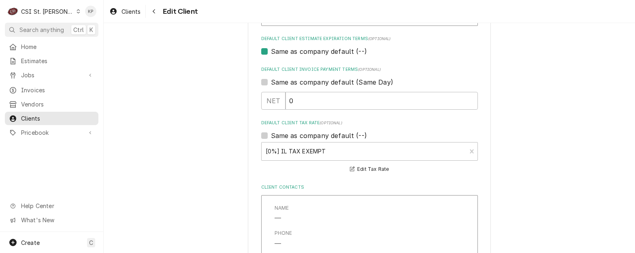
click at [271, 82] on label "Same as company default (Same Day)" at bounding box center [332, 82] width 122 height 10
click at [271, 82] on input "Same as company default (Same Day)" at bounding box center [379, 86] width 217 height 18
checkbox input "true"
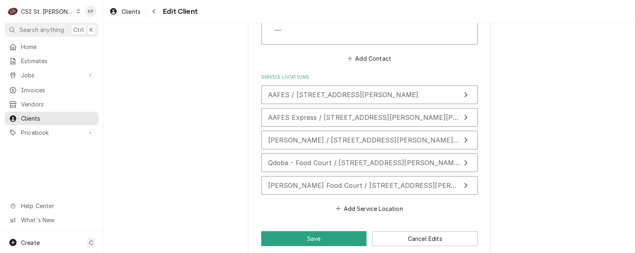
scroll to position [891, 0]
click at [292, 230] on button "Save" at bounding box center [314, 237] width 106 height 15
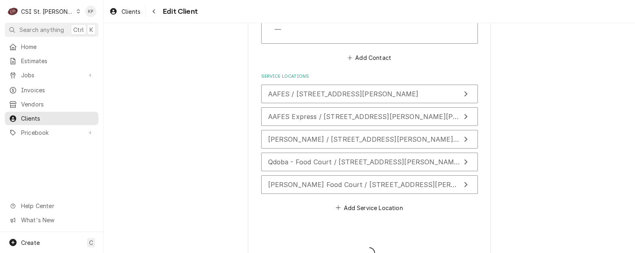
type textarea "x"
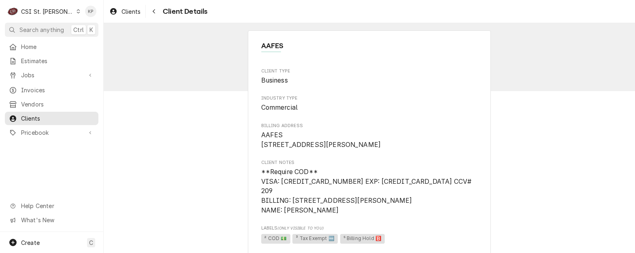
drag, startPoint x: 362, startPoint y: 70, endPoint x: 376, endPoint y: 96, distance: 30.1
click at [362, 74] on span "Client Type" at bounding box center [369, 71] width 217 height 6
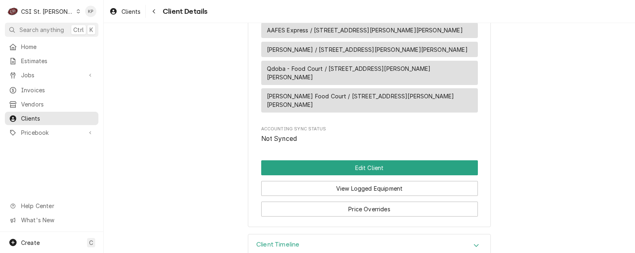
scroll to position [522, 0]
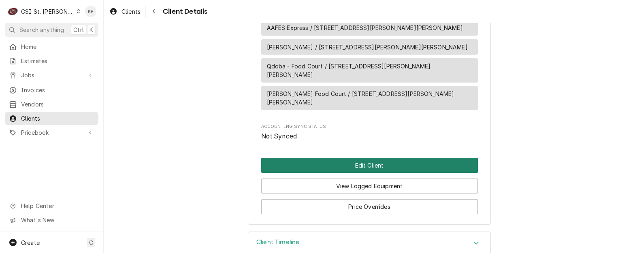
click at [353, 158] on button "Edit Client" at bounding box center [369, 165] width 217 height 15
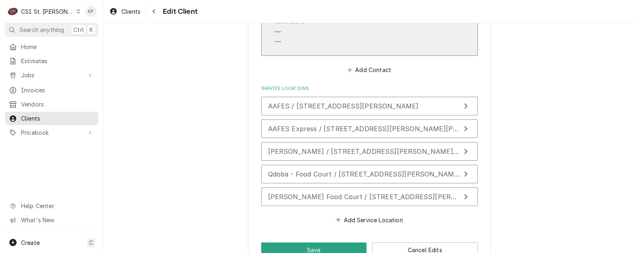
scroll to position [891, 0]
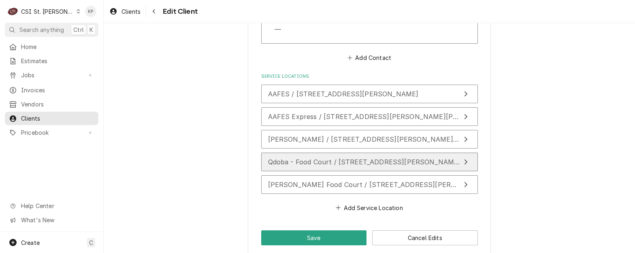
click at [312, 157] on div "Qdoba - Food Court / [STREET_ADDRESS][PERSON_NAME][PERSON_NAME]" at bounding box center [364, 162] width 192 height 10
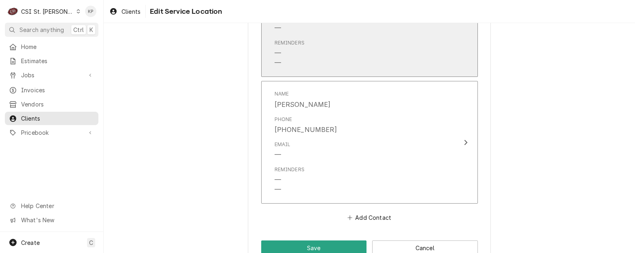
scroll to position [546, 0]
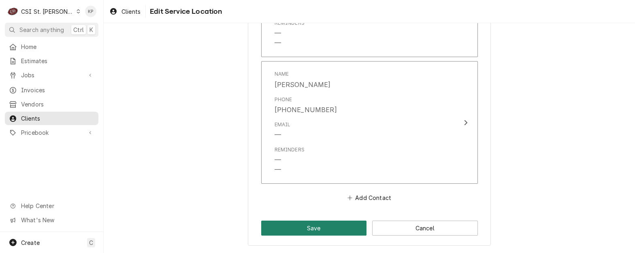
click at [343, 223] on button "Save" at bounding box center [314, 228] width 106 height 15
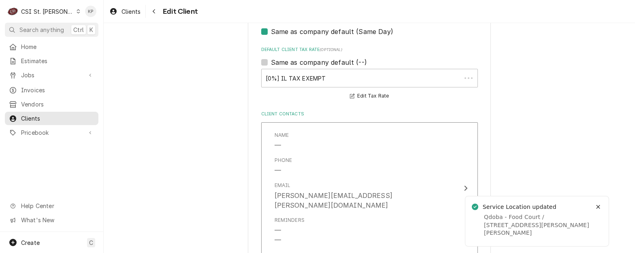
type textarea "x"
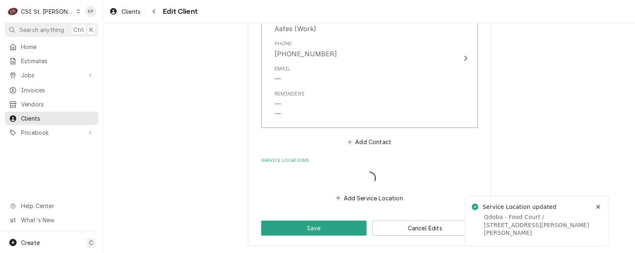
scroll to position [797, 0]
